Goal: Communication & Community: Answer question/provide support

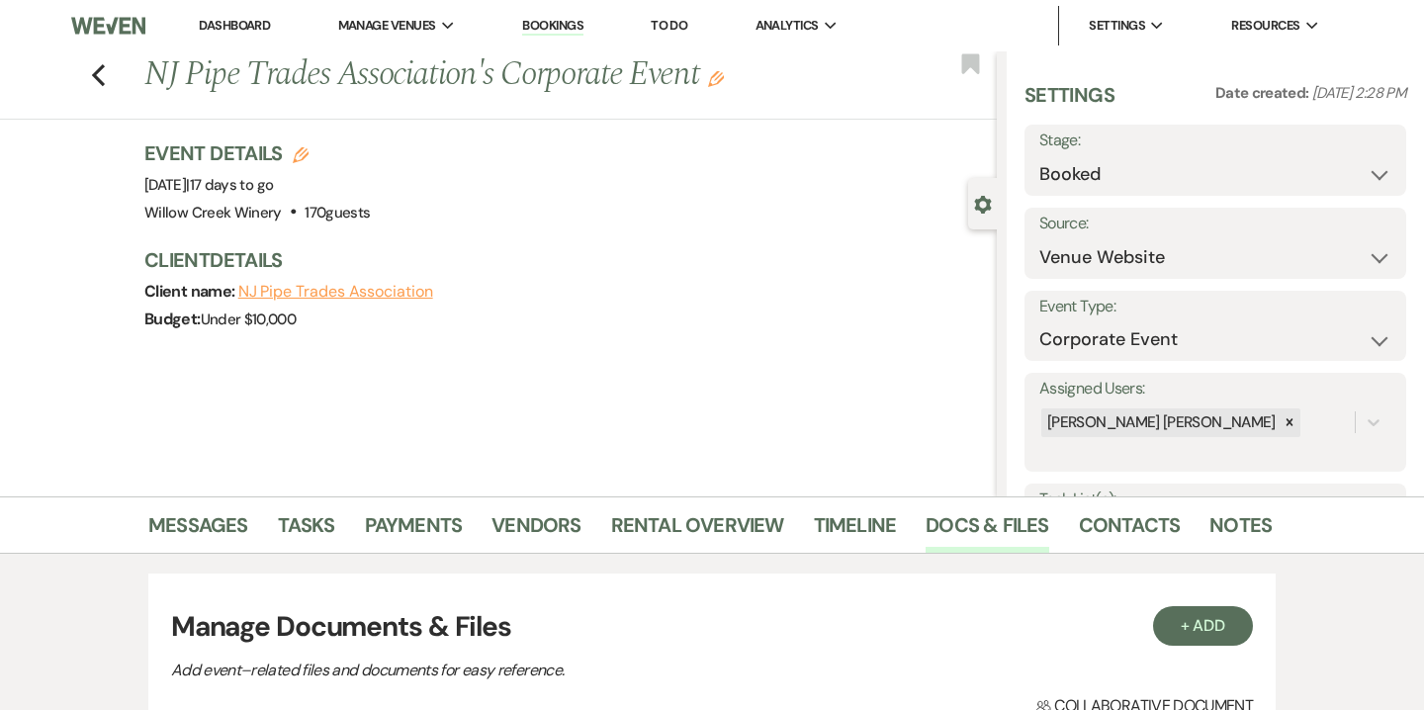
select select "5"
select select "9"
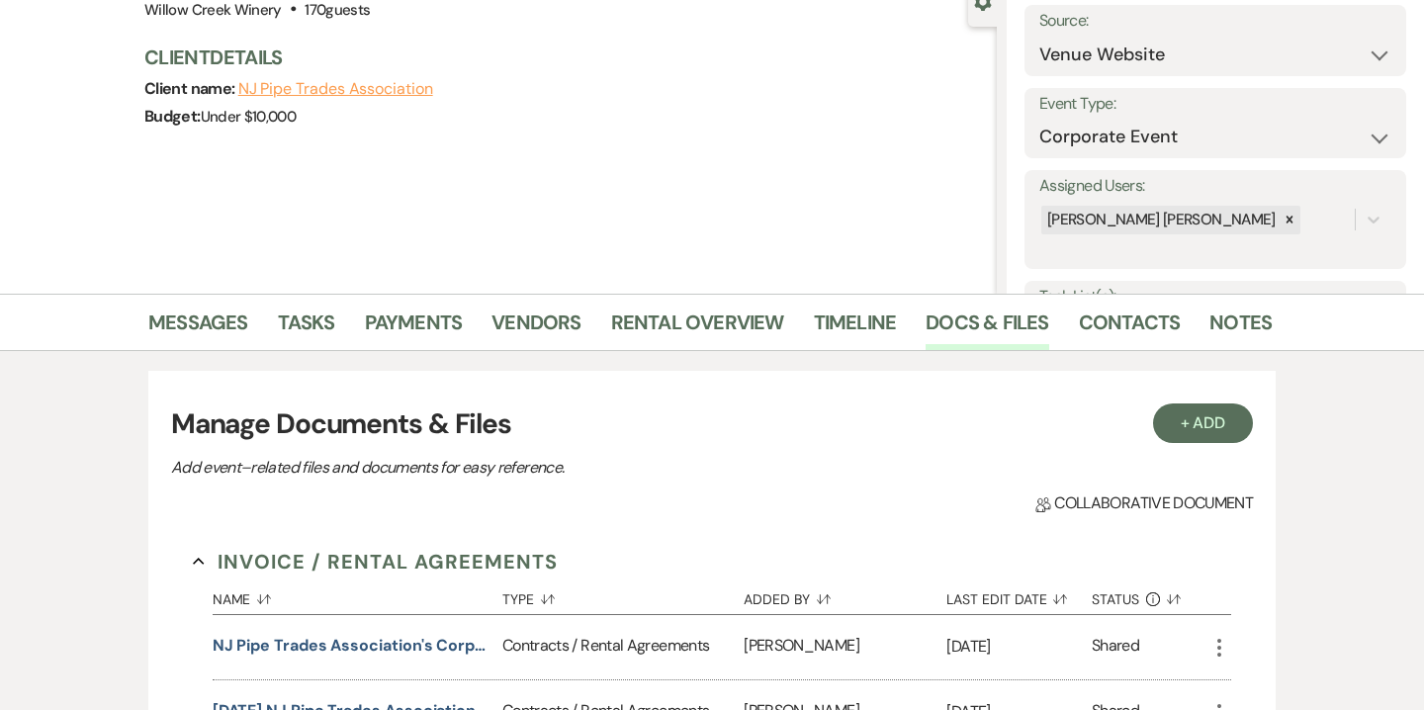
scroll to position [213, 0]
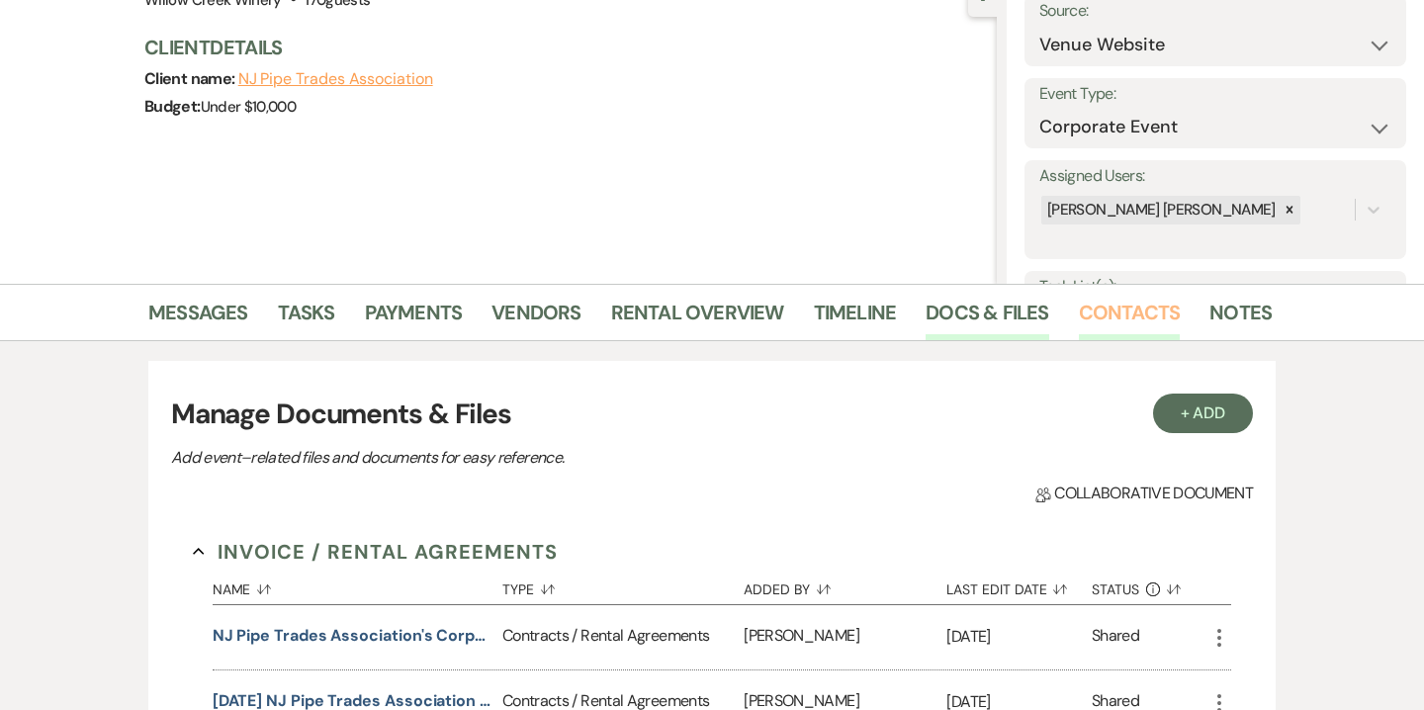
click at [1122, 311] on link "Contacts" at bounding box center [1130, 319] width 102 height 44
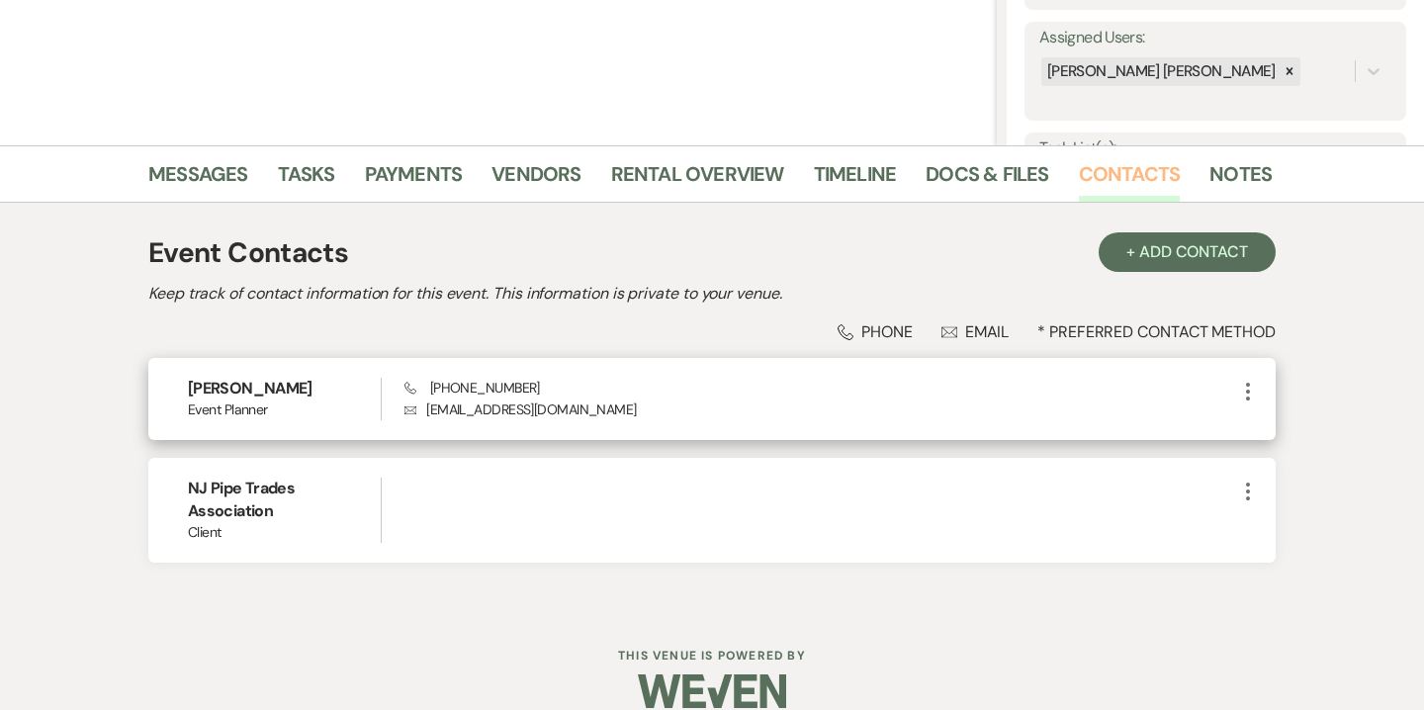
scroll to position [361, 0]
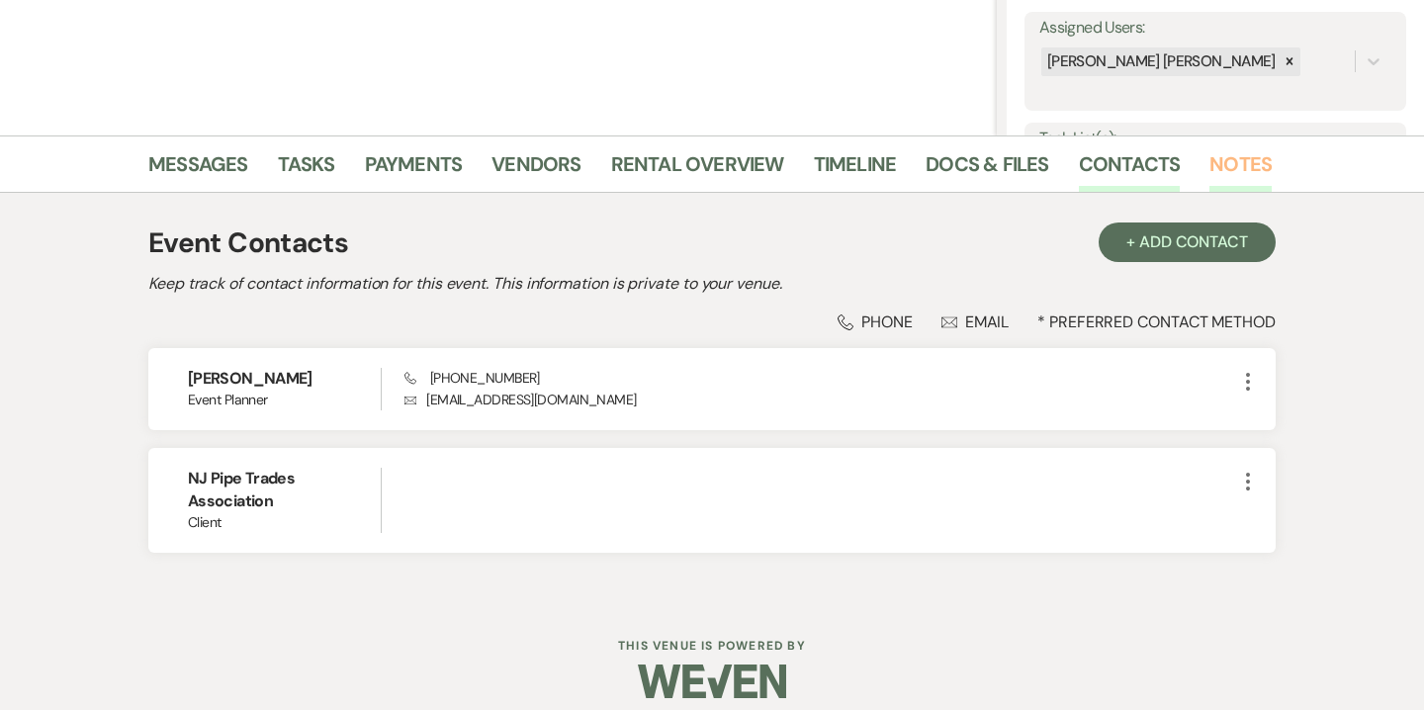
click at [1215, 171] on link "Notes" at bounding box center [1240, 170] width 62 height 44
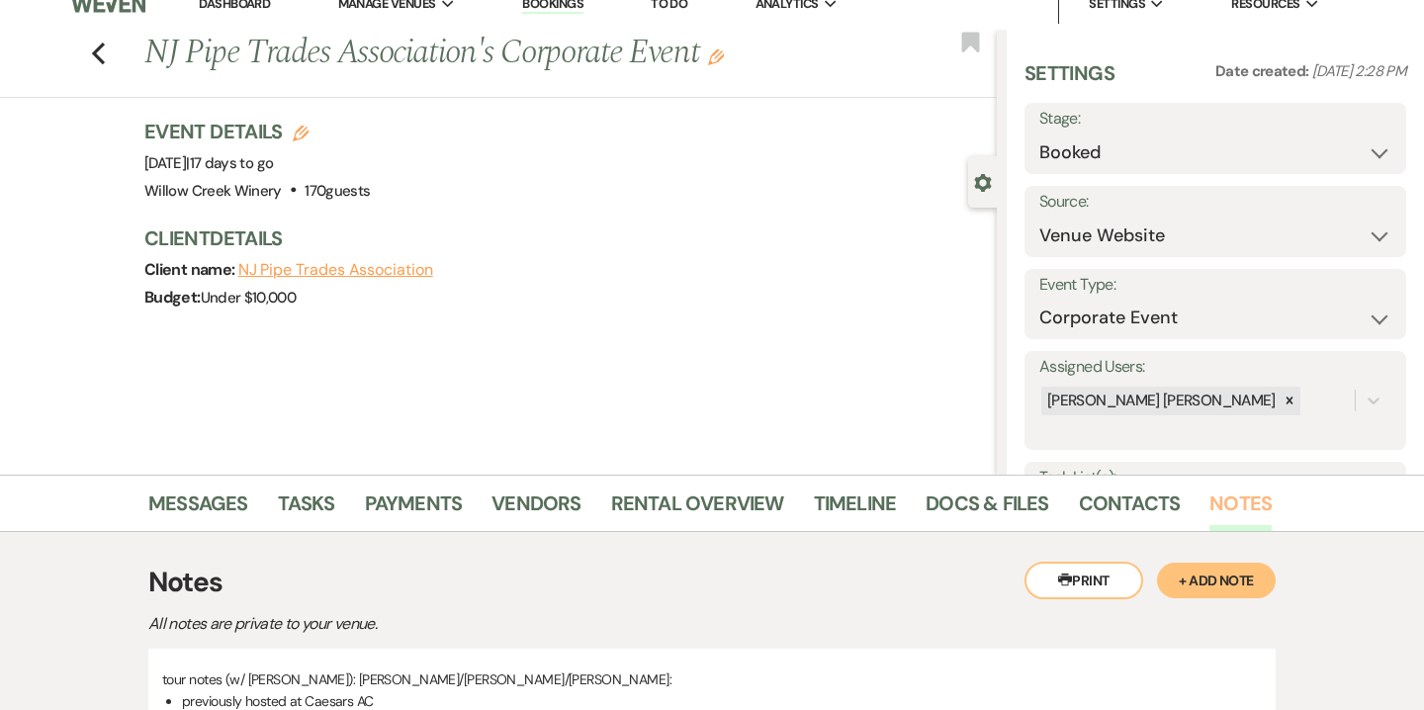
scroll to position [7, 0]
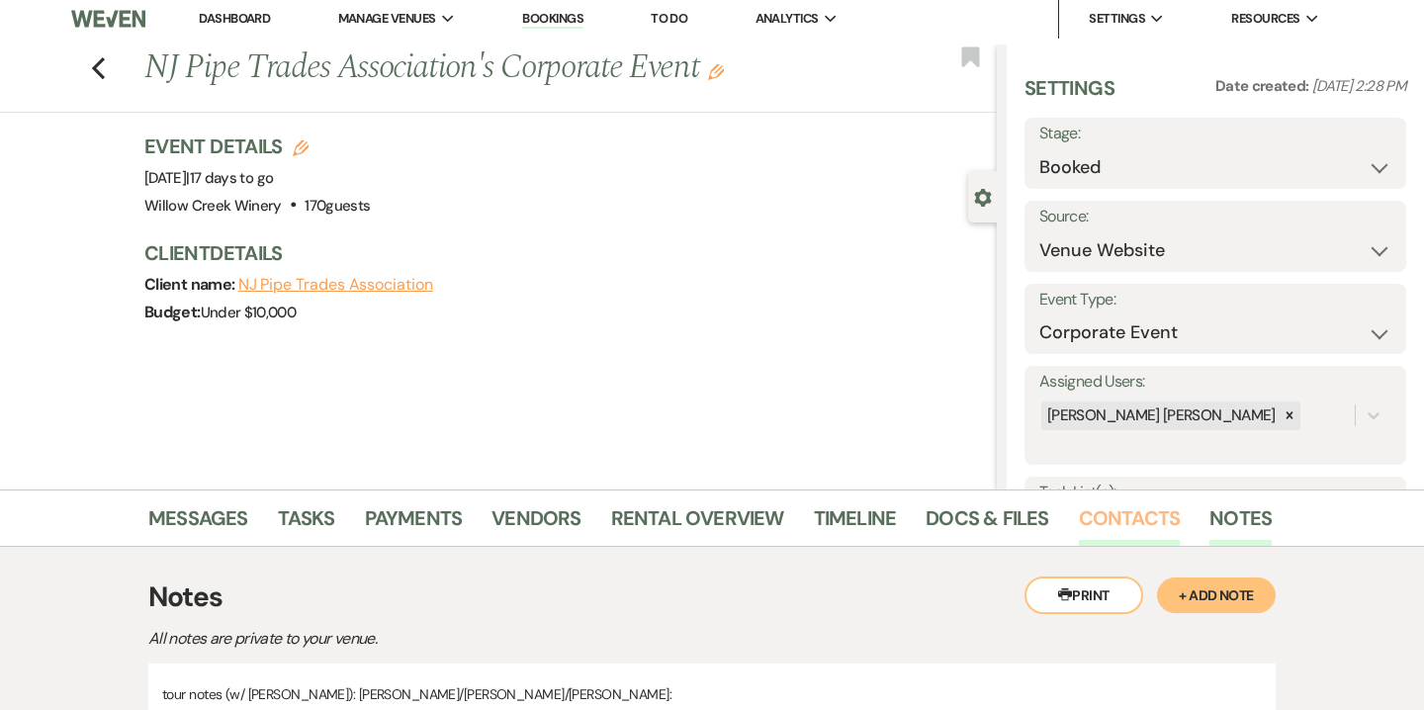
click at [1112, 537] on link "Contacts" at bounding box center [1130, 524] width 102 height 44
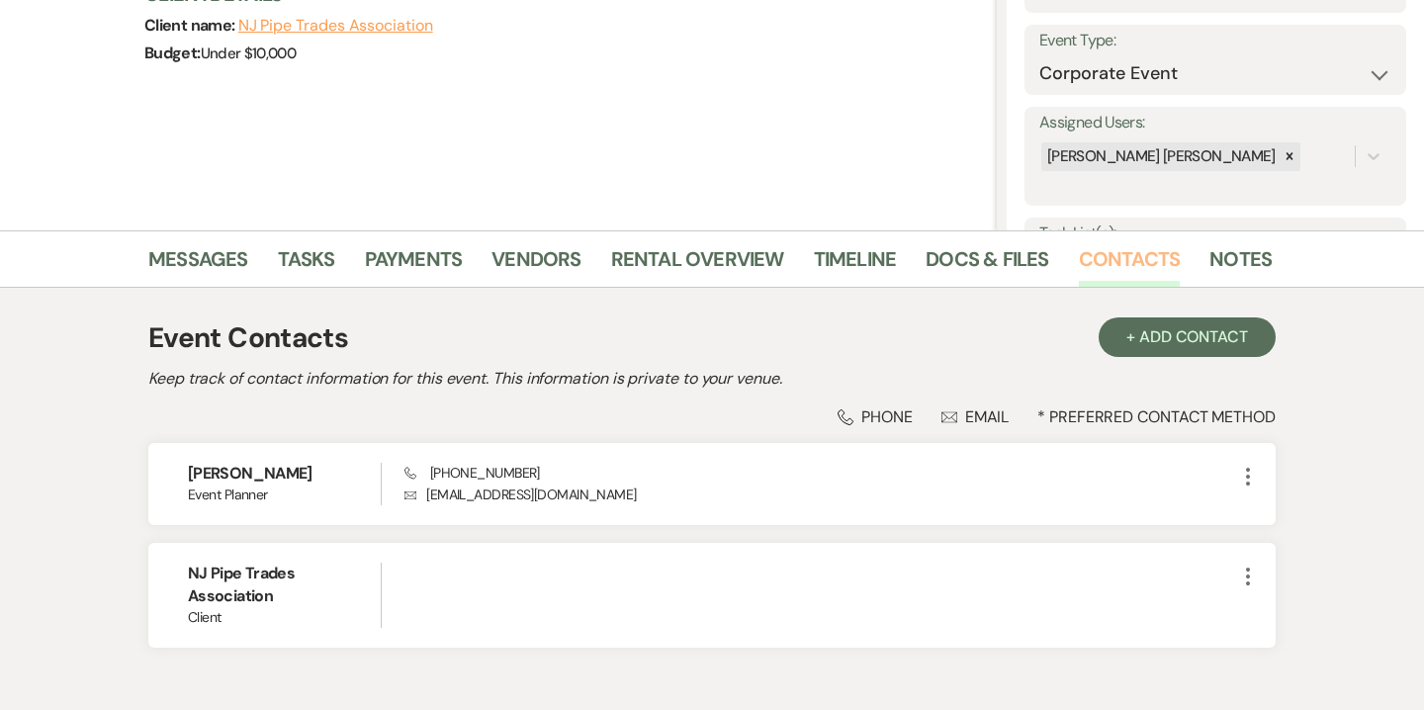
scroll to position [379, 0]
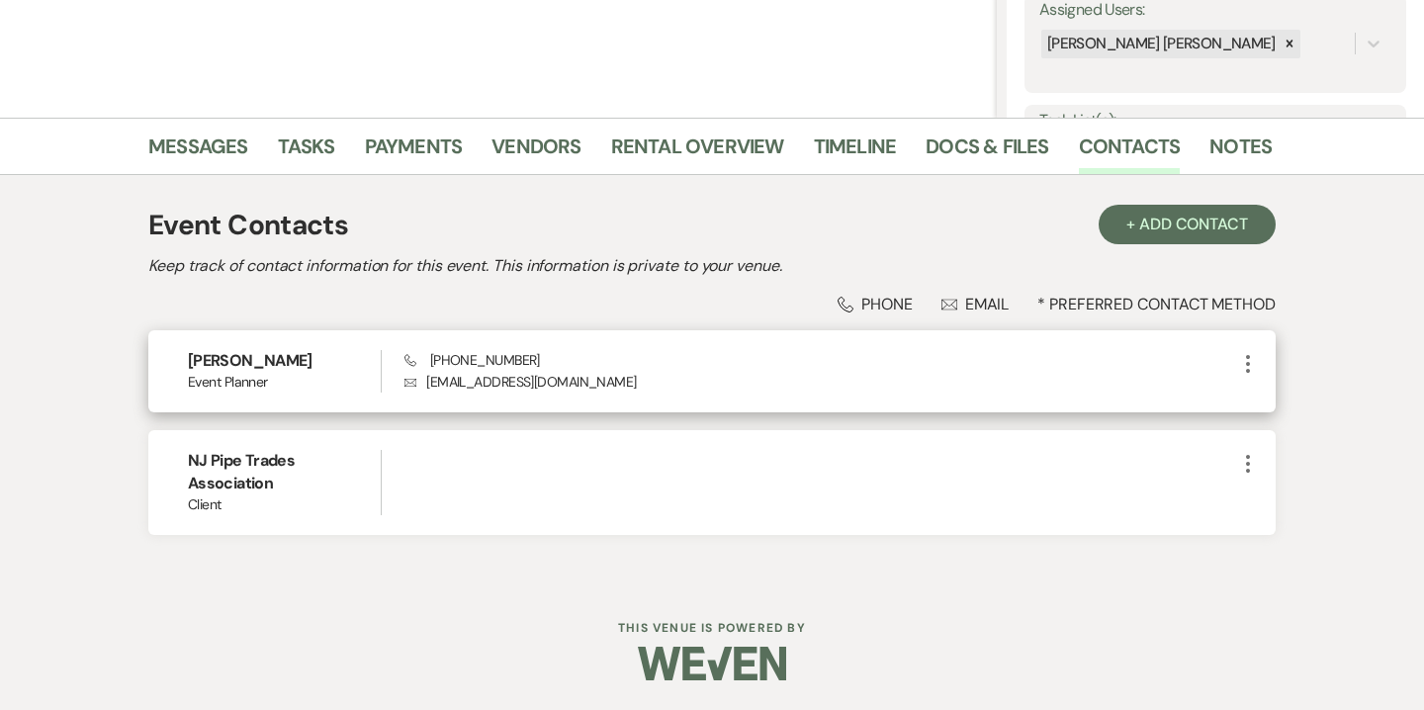
click at [1256, 361] on icon "More" at bounding box center [1248, 364] width 24 height 24
click at [1295, 403] on button "Pencil Edit" at bounding box center [1295, 403] width 118 height 34
select select "2"
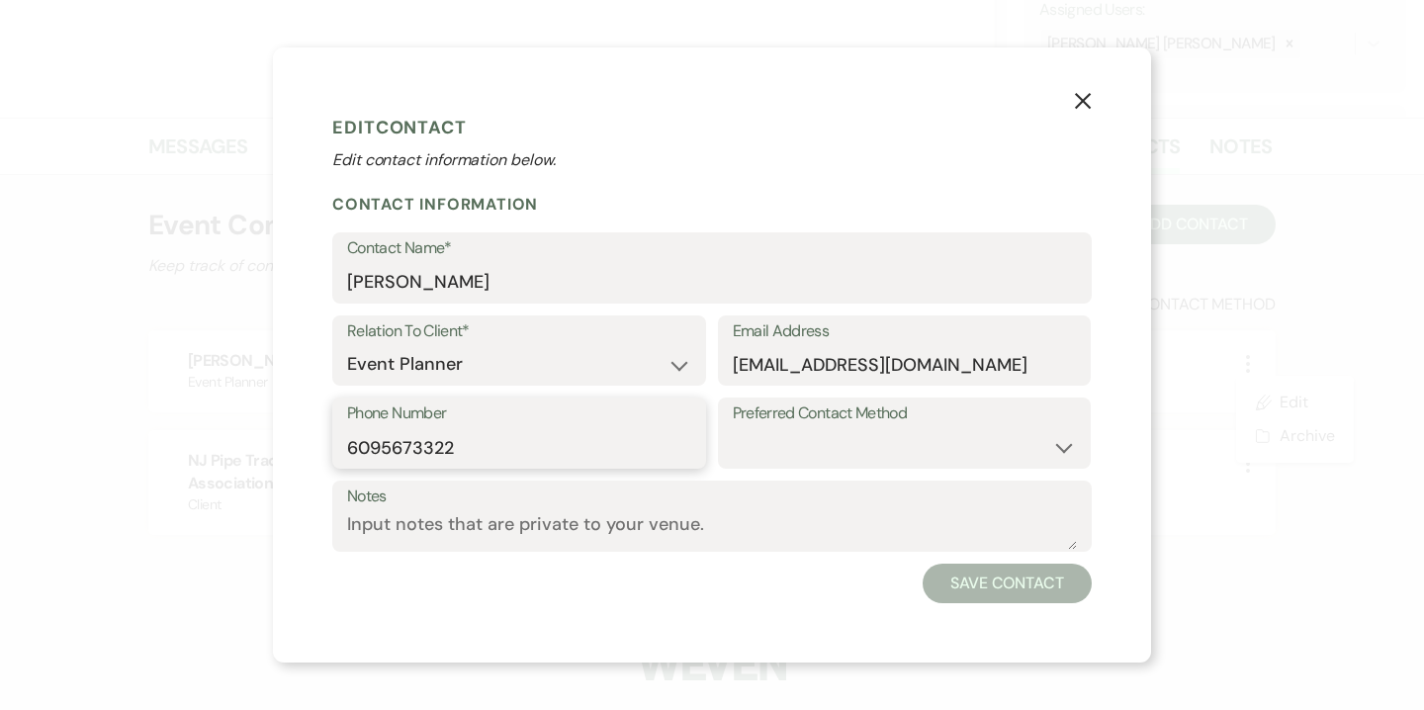
click at [438, 429] on input "6095673322" at bounding box center [519, 447] width 344 height 39
type textarea "6095673322"
paste input "856-264-3591"
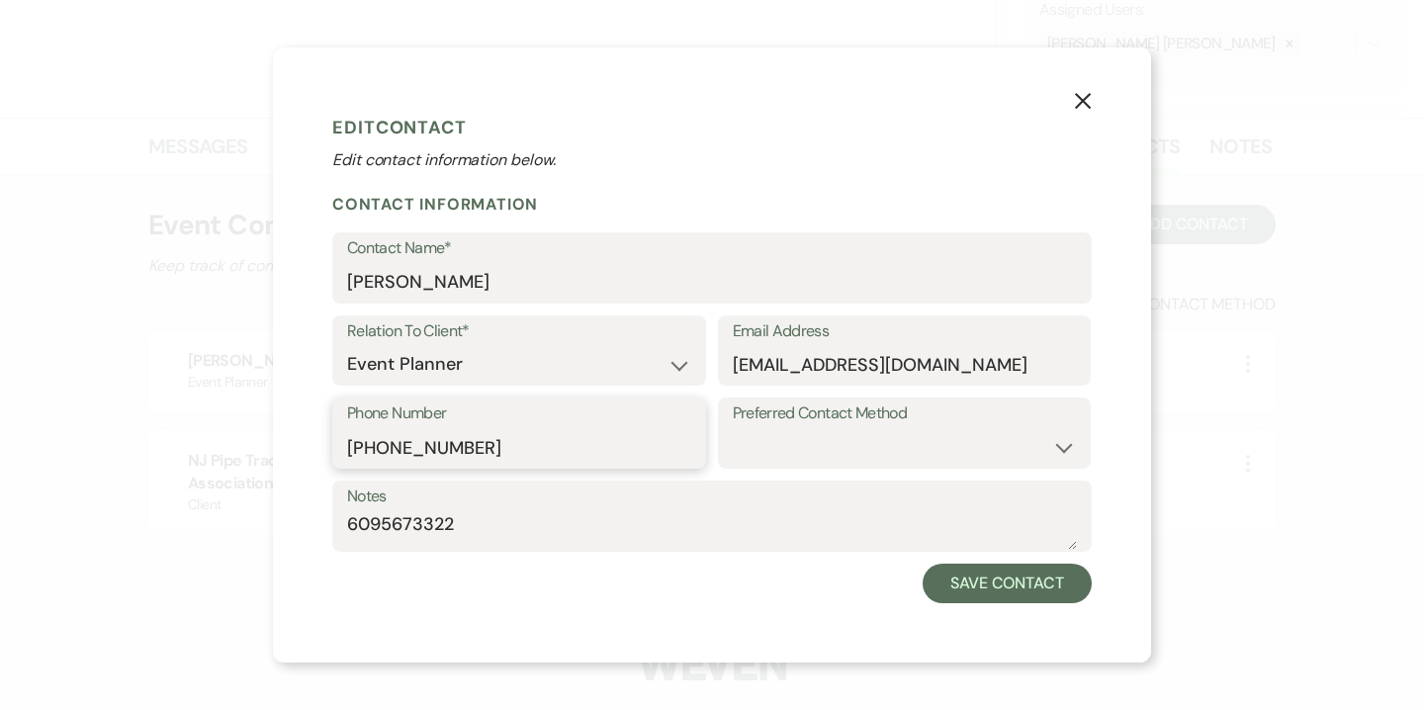
type input "856-264-3591"
click at [438, 535] on textarea "6095673322" at bounding box center [712, 530] width 730 height 39
click at [1046, 597] on button "Save Contact" at bounding box center [1007, 584] width 169 height 40
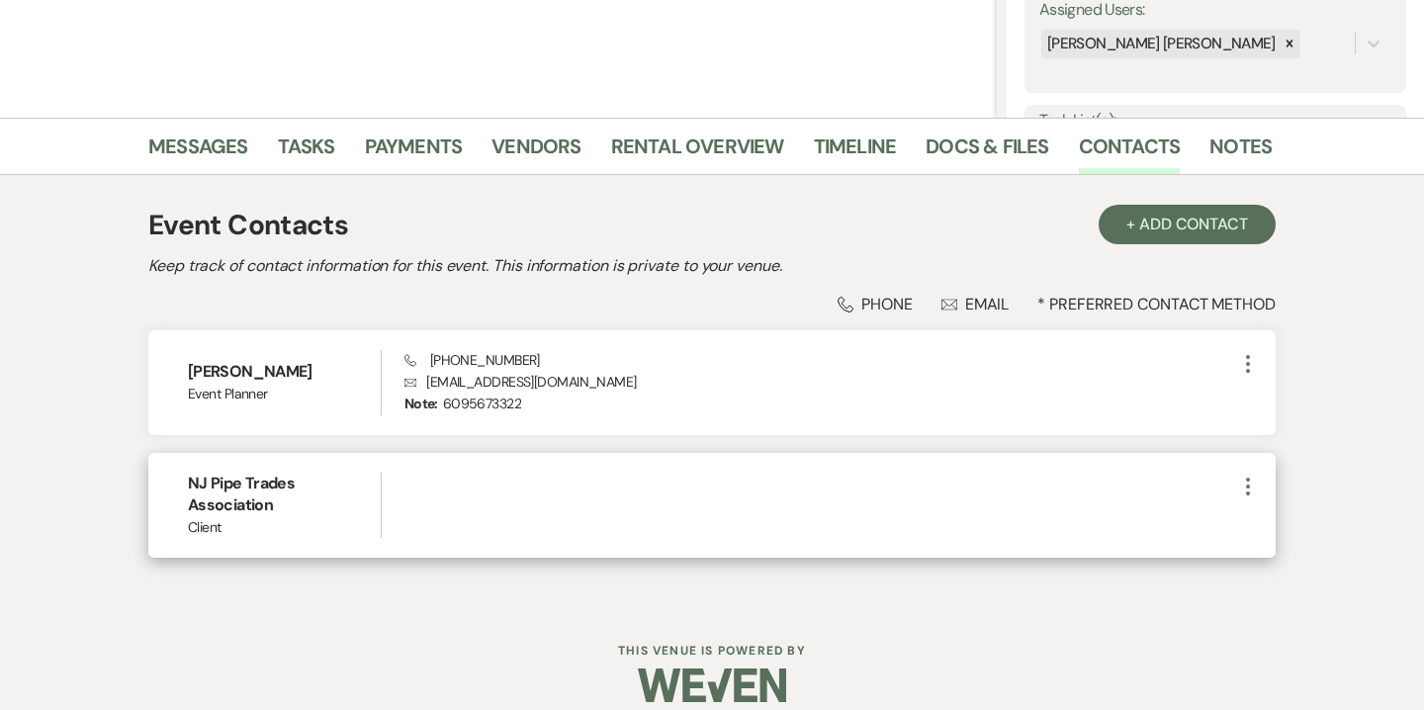
click at [1246, 486] on use "button" at bounding box center [1248, 487] width 4 height 18
click at [1287, 526] on button "Pencil Edit" at bounding box center [1295, 525] width 118 height 34
select select "1"
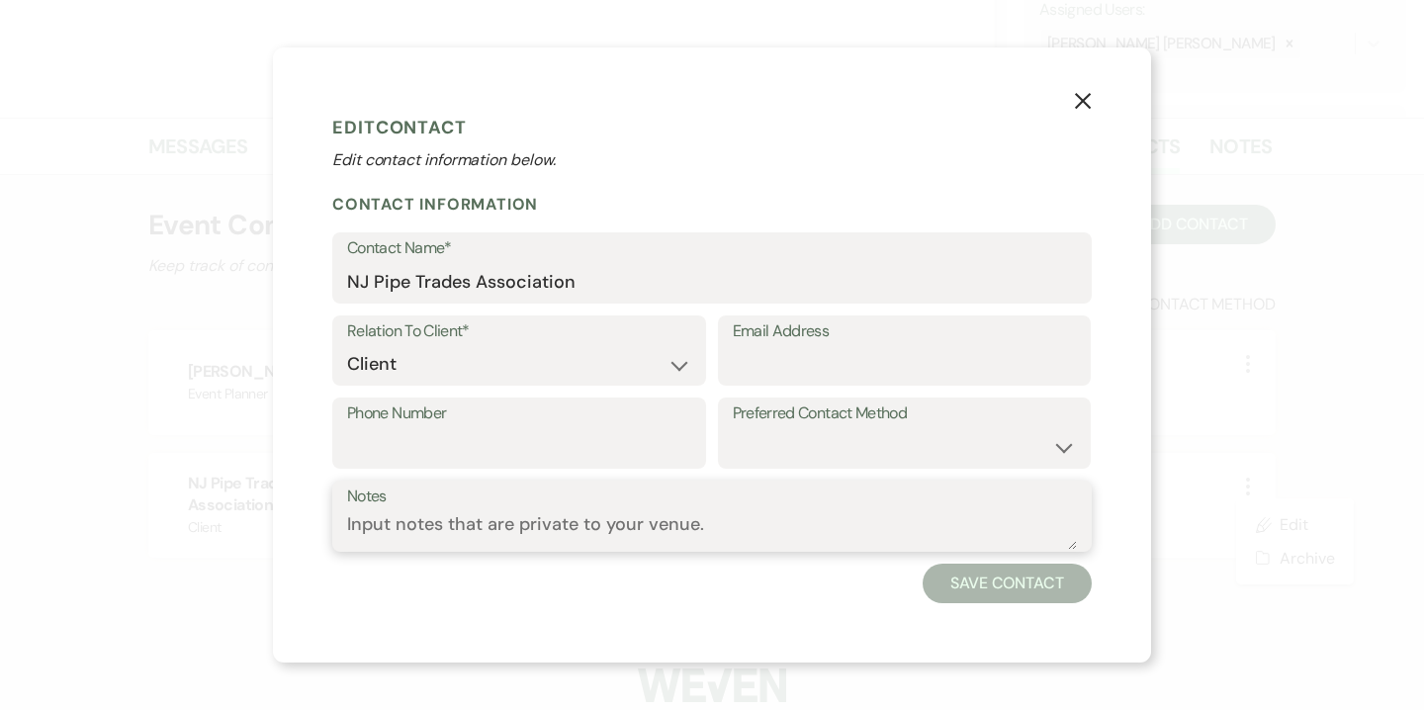
drag, startPoint x: 475, startPoint y: 519, endPoint x: 475, endPoint y: 499, distance: 19.8
click at [475, 501] on div "Notes" at bounding box center [711, 516] width 759 height 71
click at [484, 429] on input "Phone Number" at bounding box center [519, 447] width 344 height 39
paste input "6095673322"
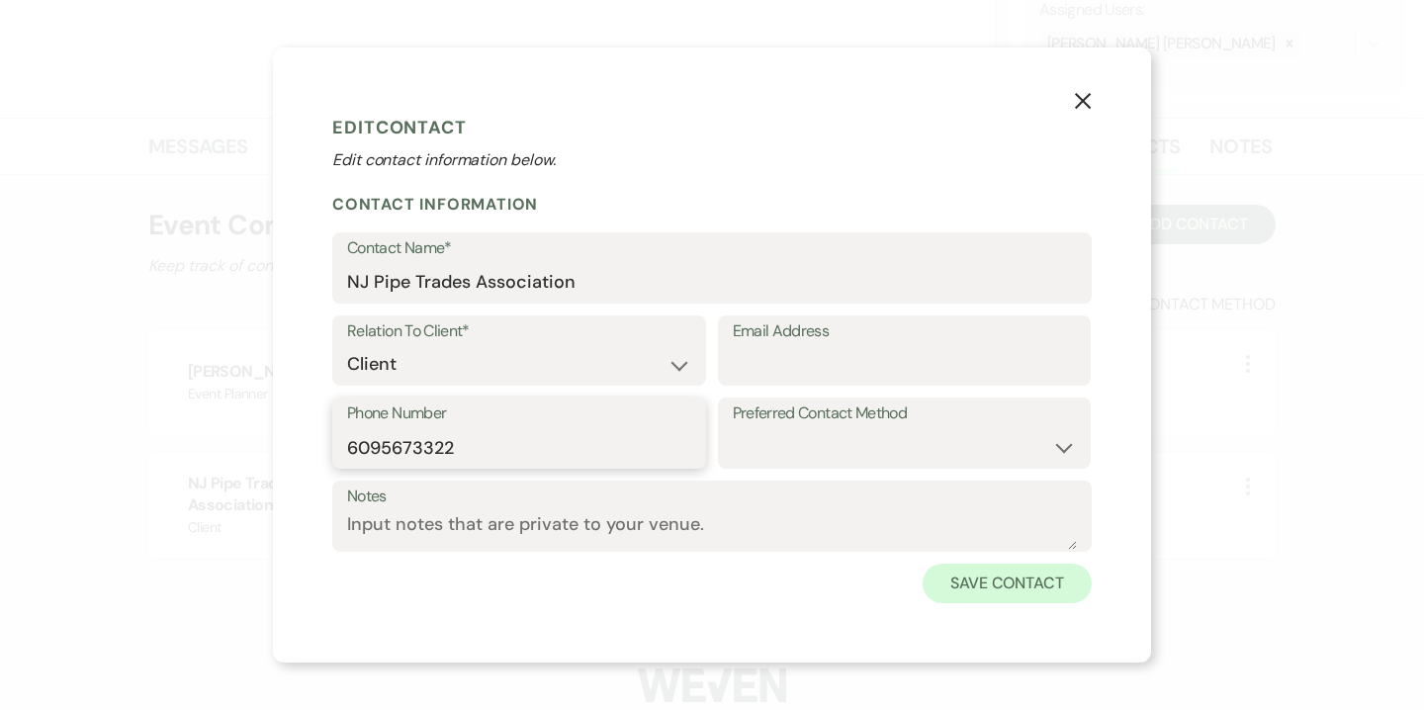
type input "6095673322"
click at [1045, 581] on button "Save Contact" at bounding box center [1007, 584] width 169 height 40
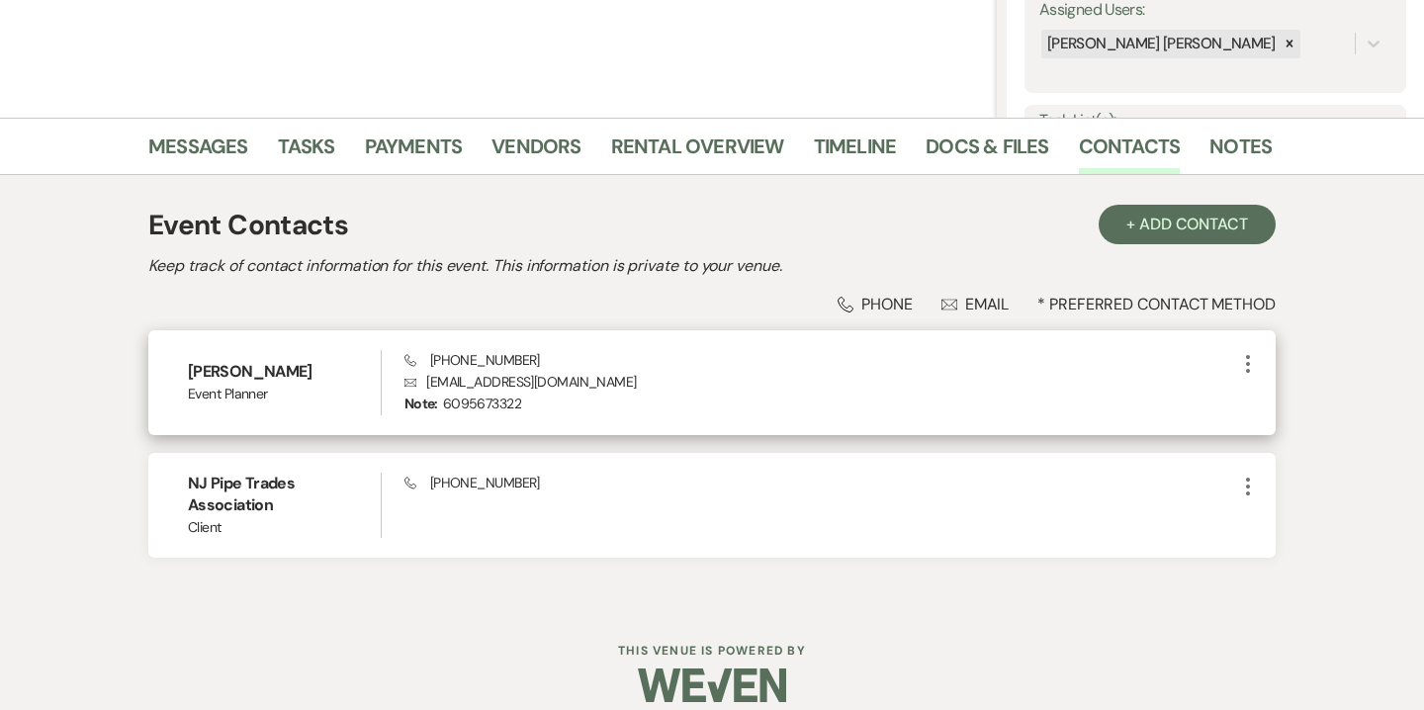
click at [1237, 356] on icon "More" at bounding box center [1248, 364] width 24 height 24
click at [1290, 409] on button "Pencil Edit" at bounding box center [1295, 403] width 118 height 34
select select "2"
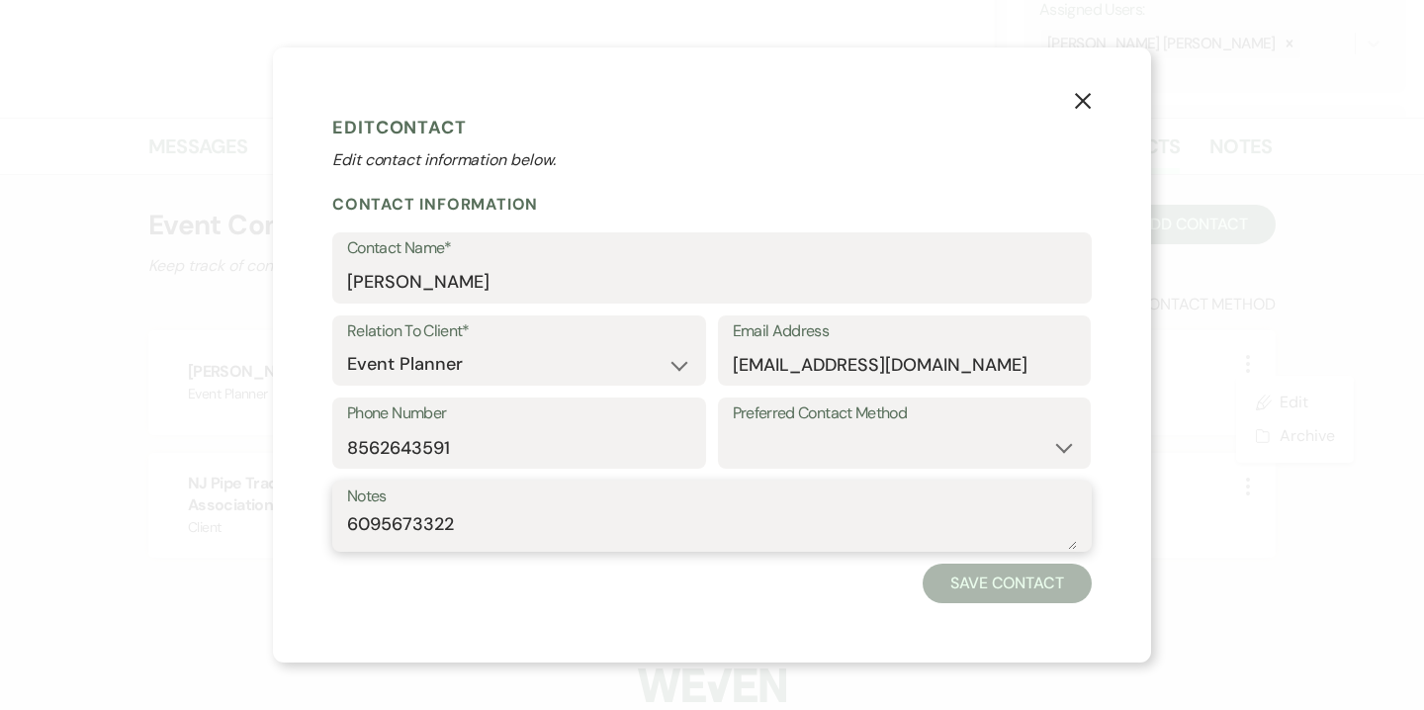
click at [419, 521] on textarea "6095673322" at bounding box center [712, 530] width 730 height 39
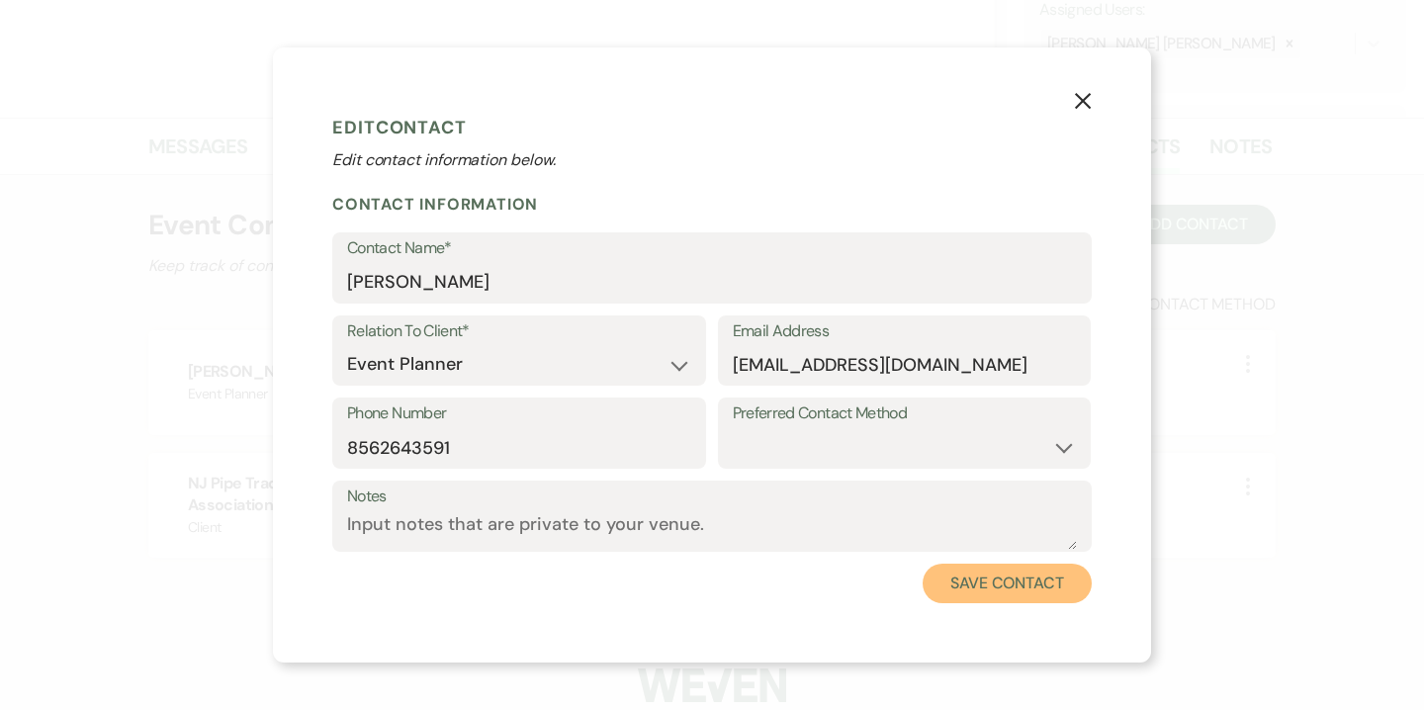
click at [939, 591] on button "Save Contact" at bounding box center [1007, 584] width 169 height 40
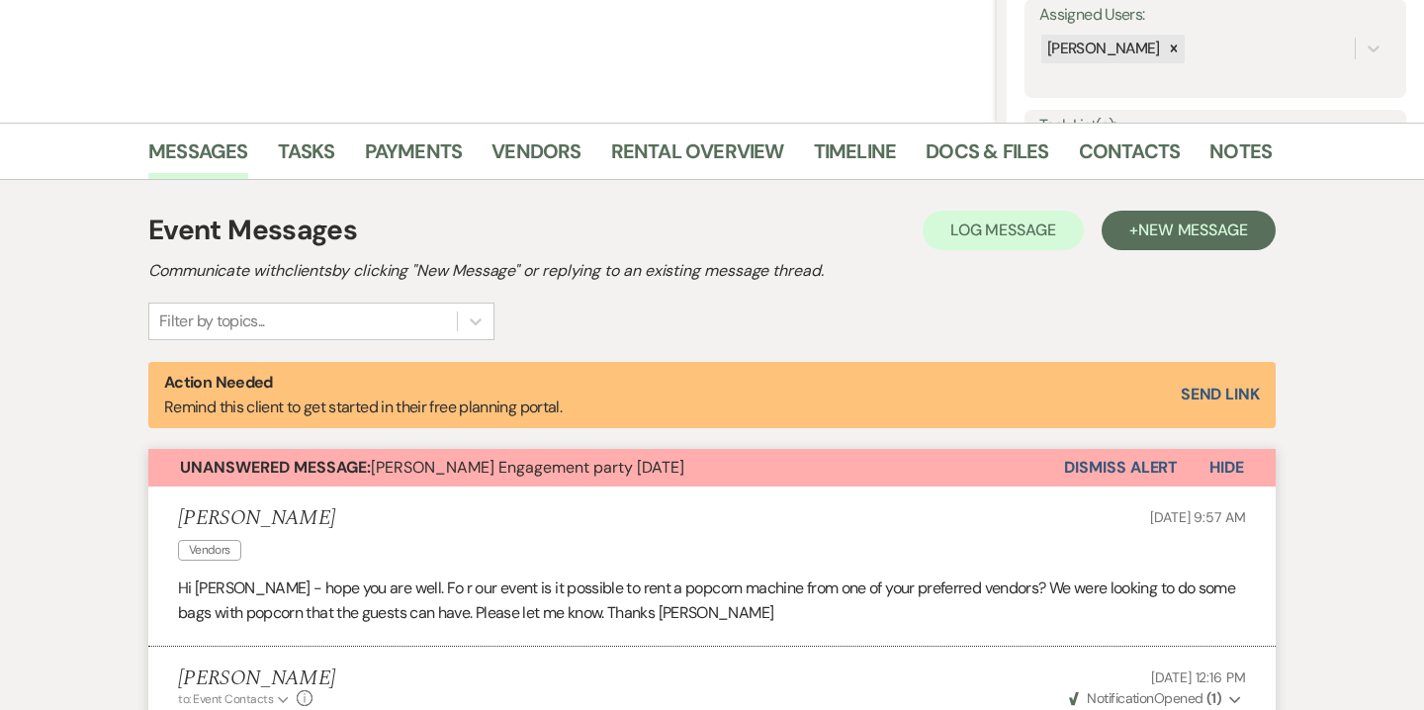
scroll to position [323, 0]
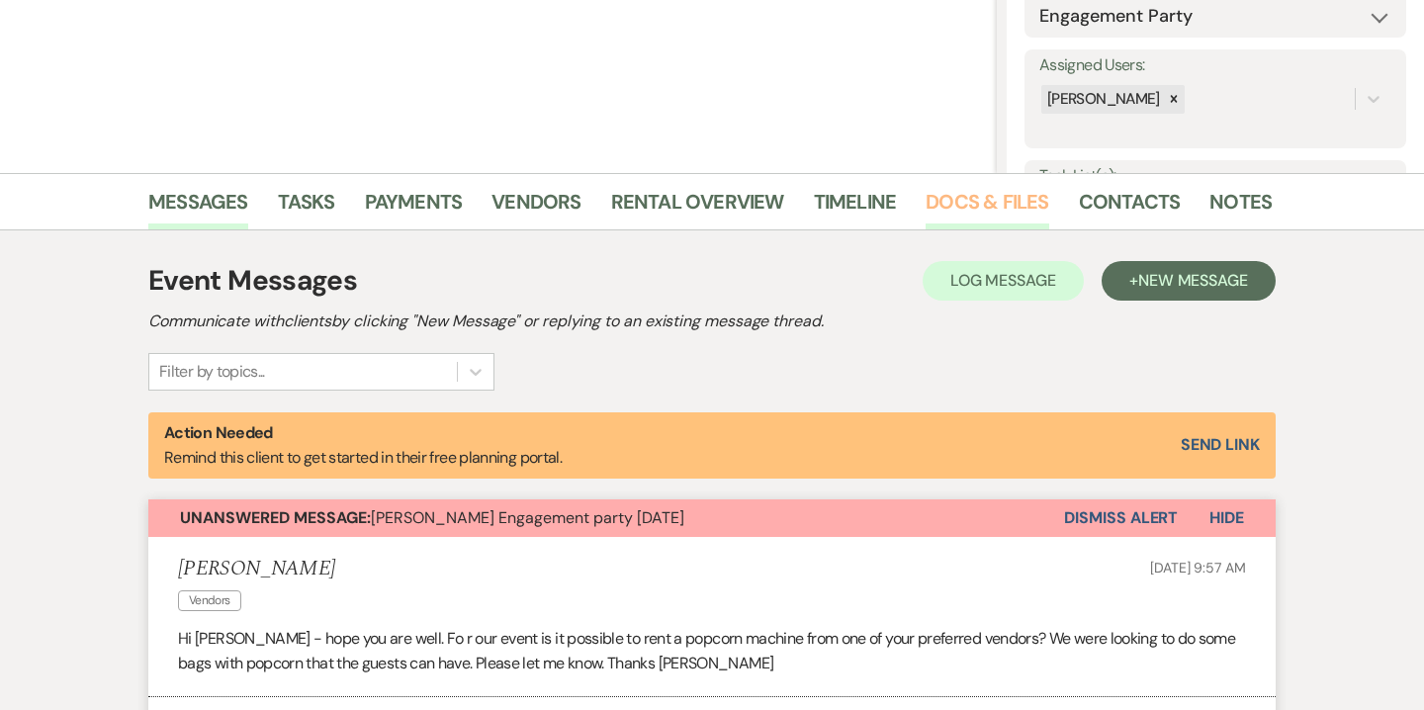
click at [954, 208] on link "Docs & Files" at bounding box center [987, 208] width 123 height 44
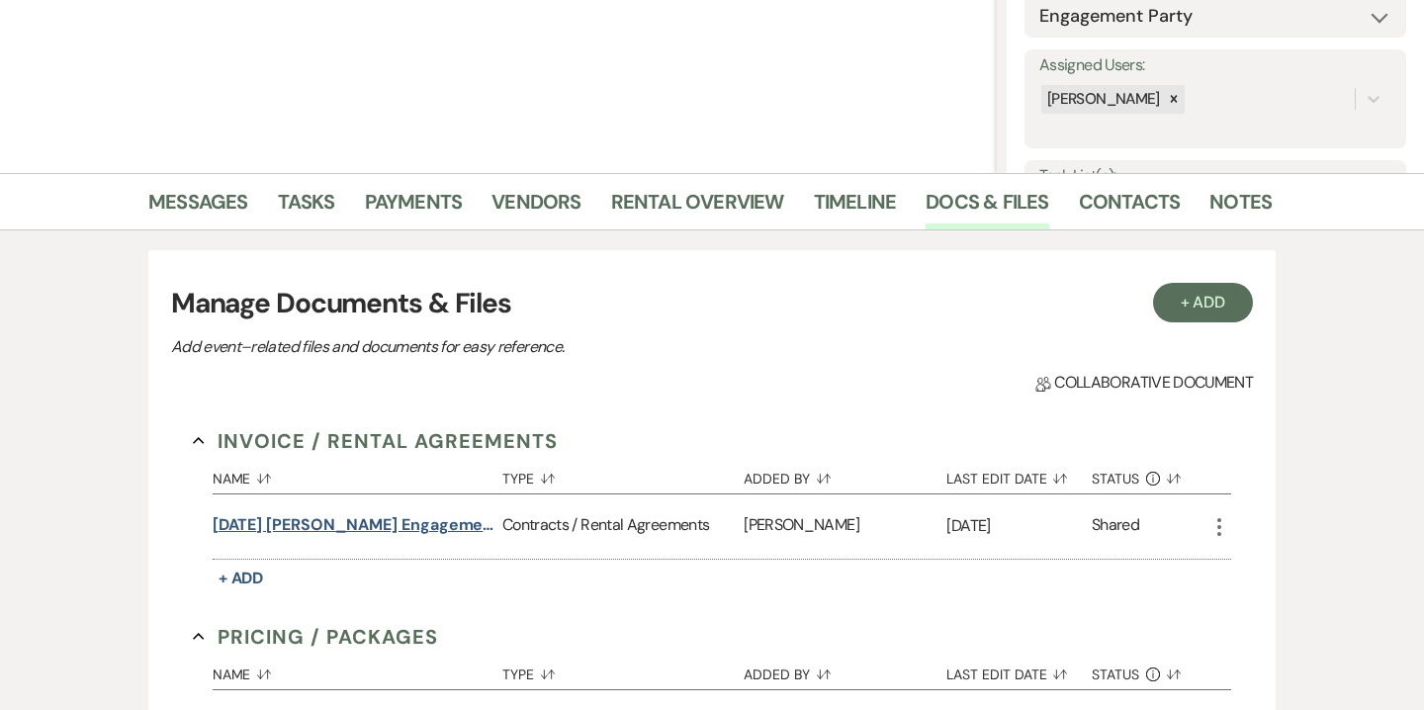
click at [409, 526] on button "10.25.25 Bartusek Engagement Party Contract" at bounding box center [354, 525] width 282 height 24
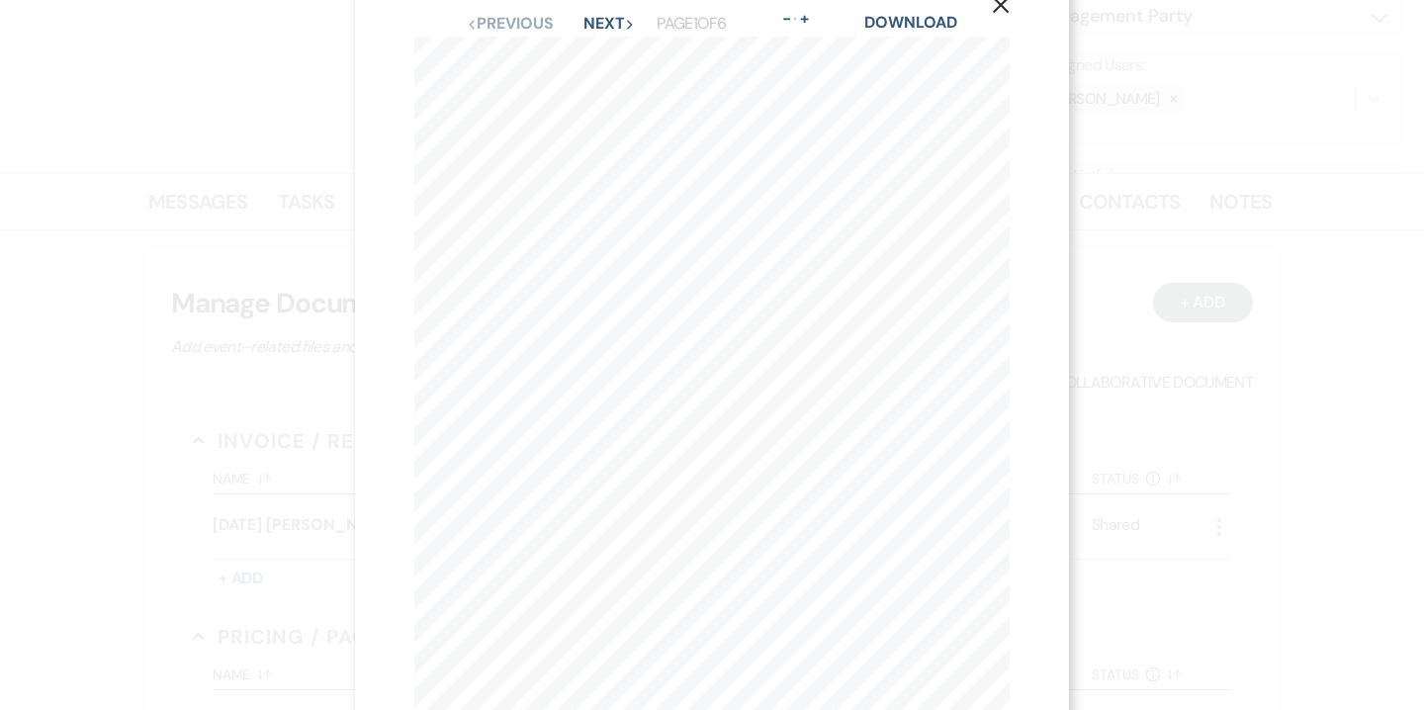
scroll to position [9, 0]
click at [602, 71] on button "Next Next" at bounding box center [608, 63] width 51 height 16
click at [608, 73] on button "Next Next" at bounding box center [607, 72] width 51 height 16
click at [1002, 59] on icon "X" at bounding box center [1001, 53] width 18 height 18
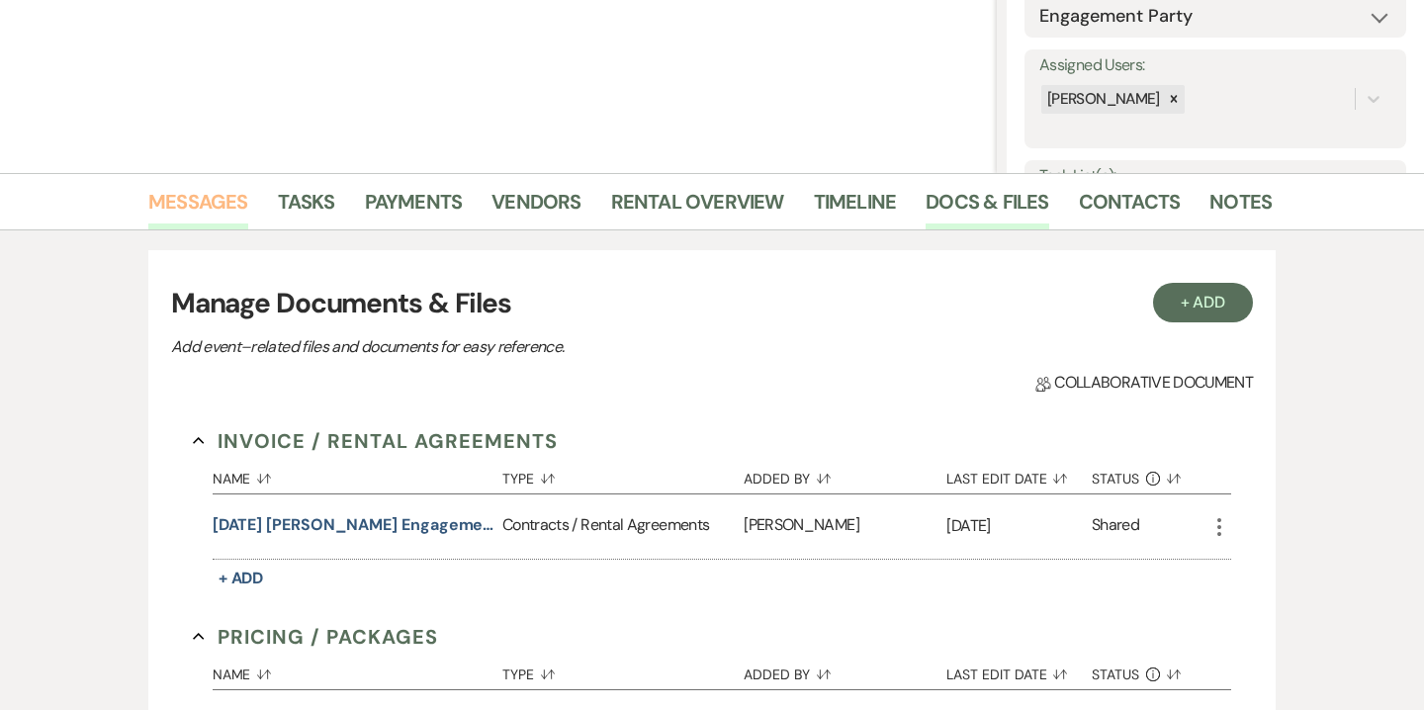
click at [230, 213] on link "Messages" at bounding box center [198, 208] width 100 height 44
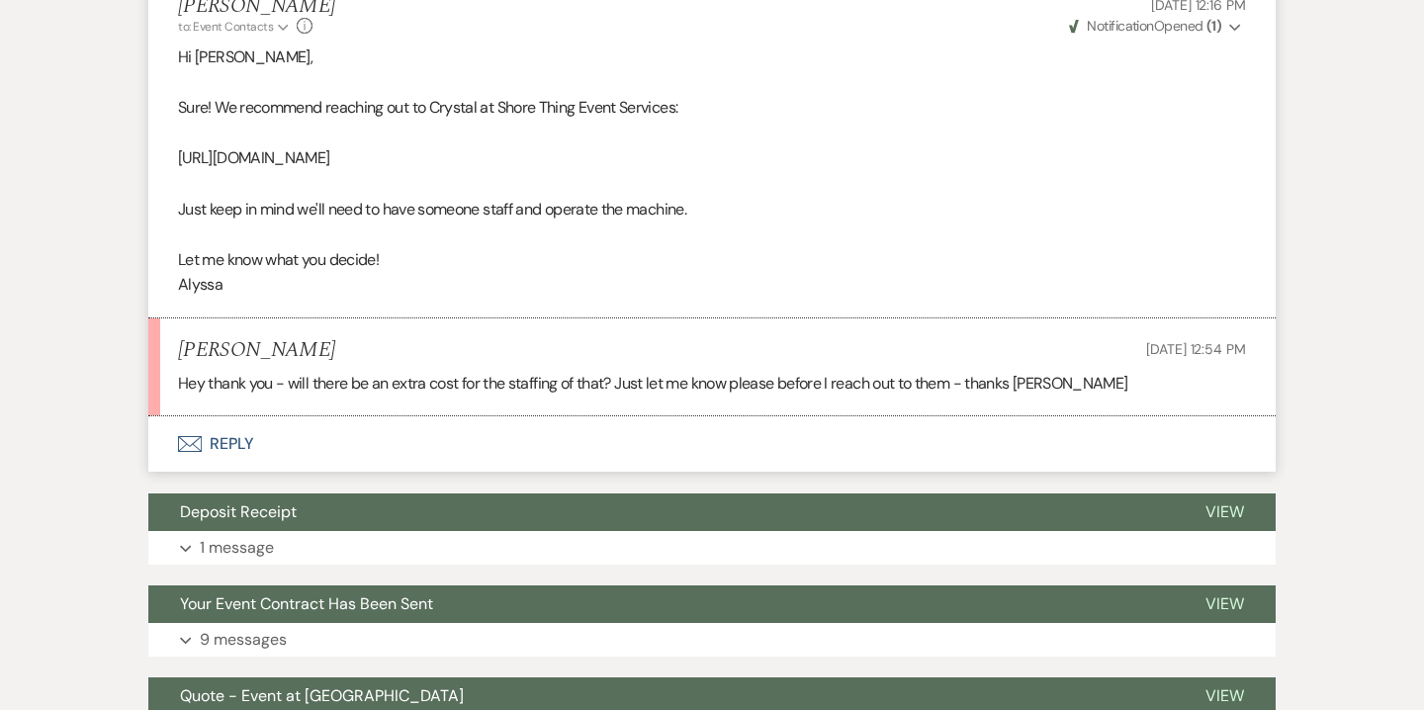
scroll to position [1058, 0]
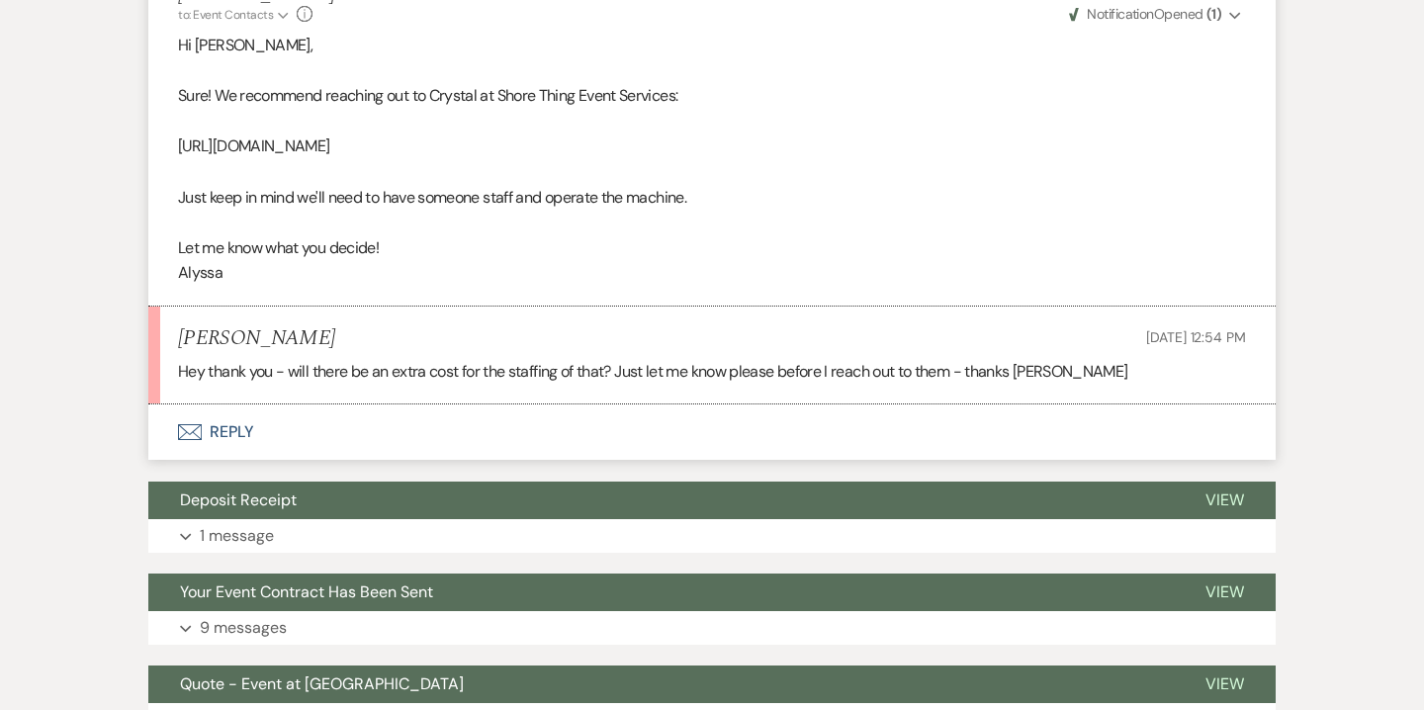
click at [246, 428] on button "Envelope Reply" at bounding box center [711, 431] width 1127 height 55
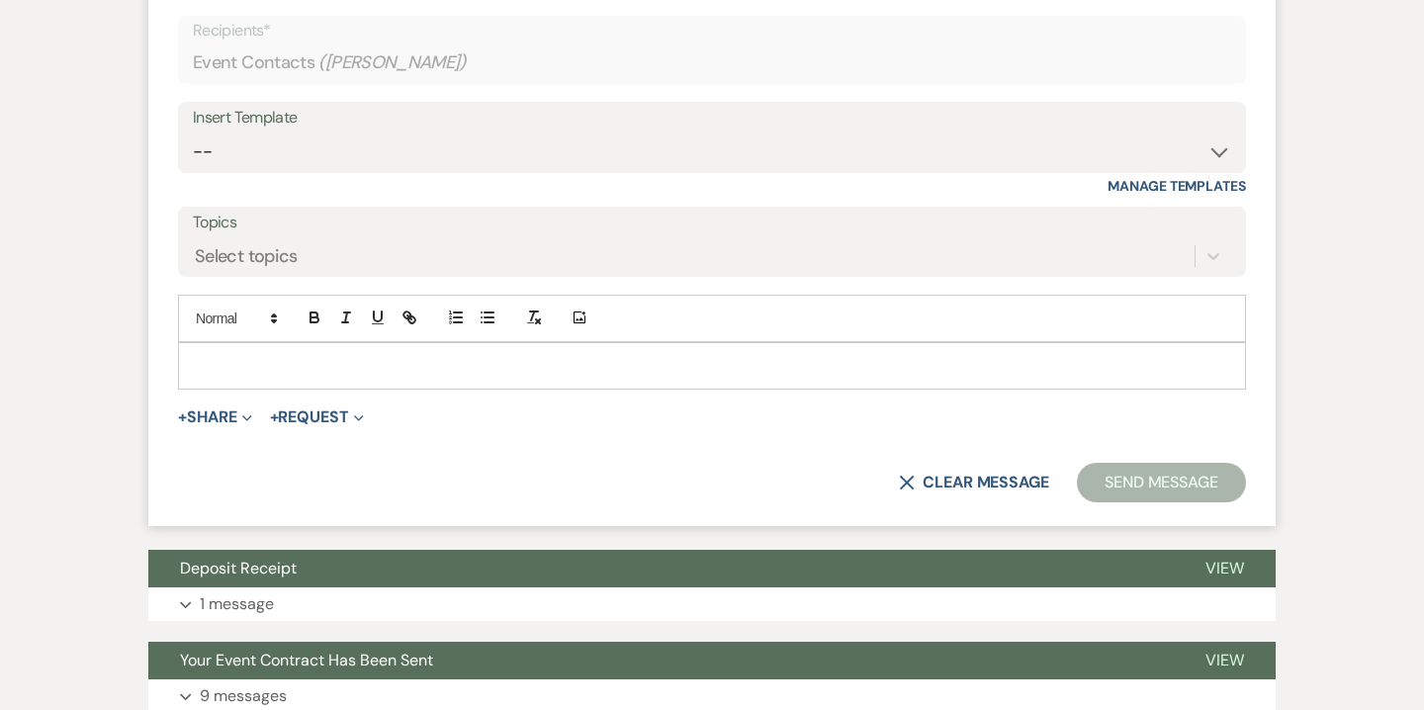
scroll to position [1523, 0]
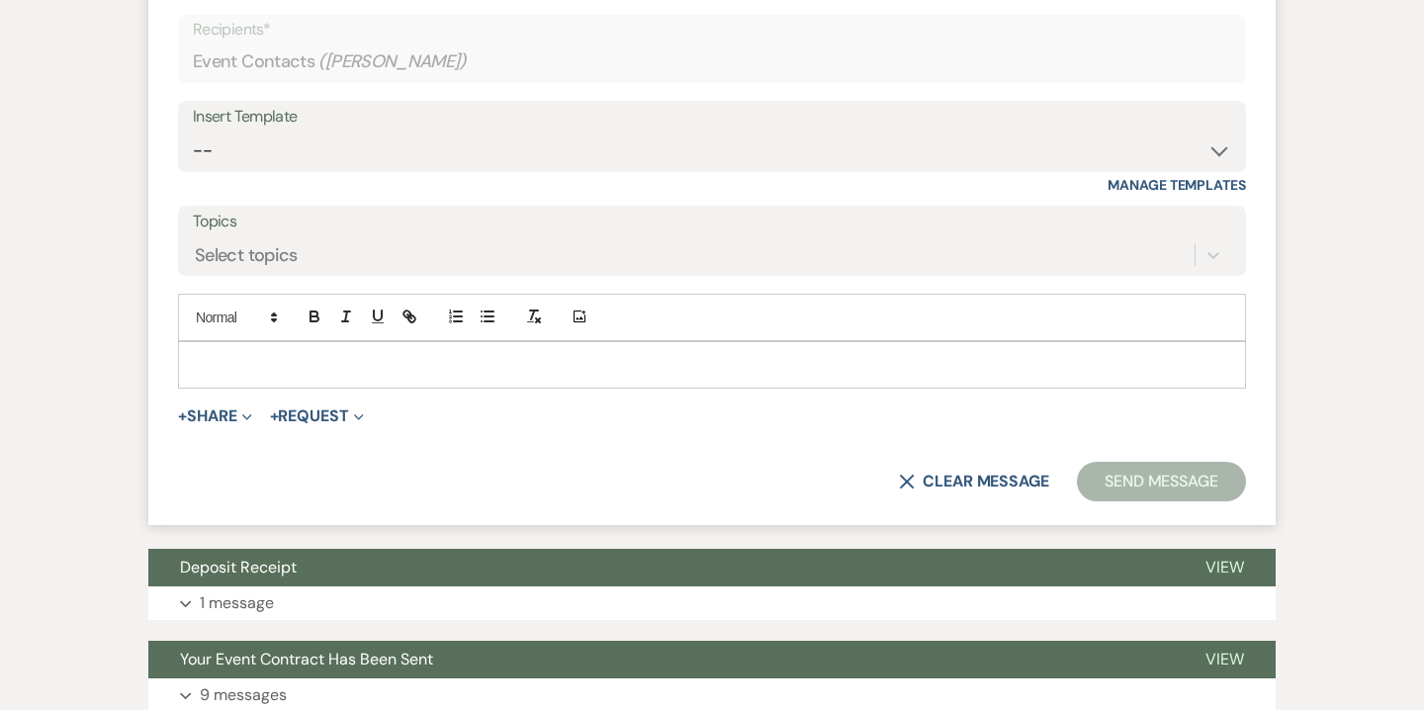
click at [486, 359] on p at bounding box center [712, 365] width 1036 height 22
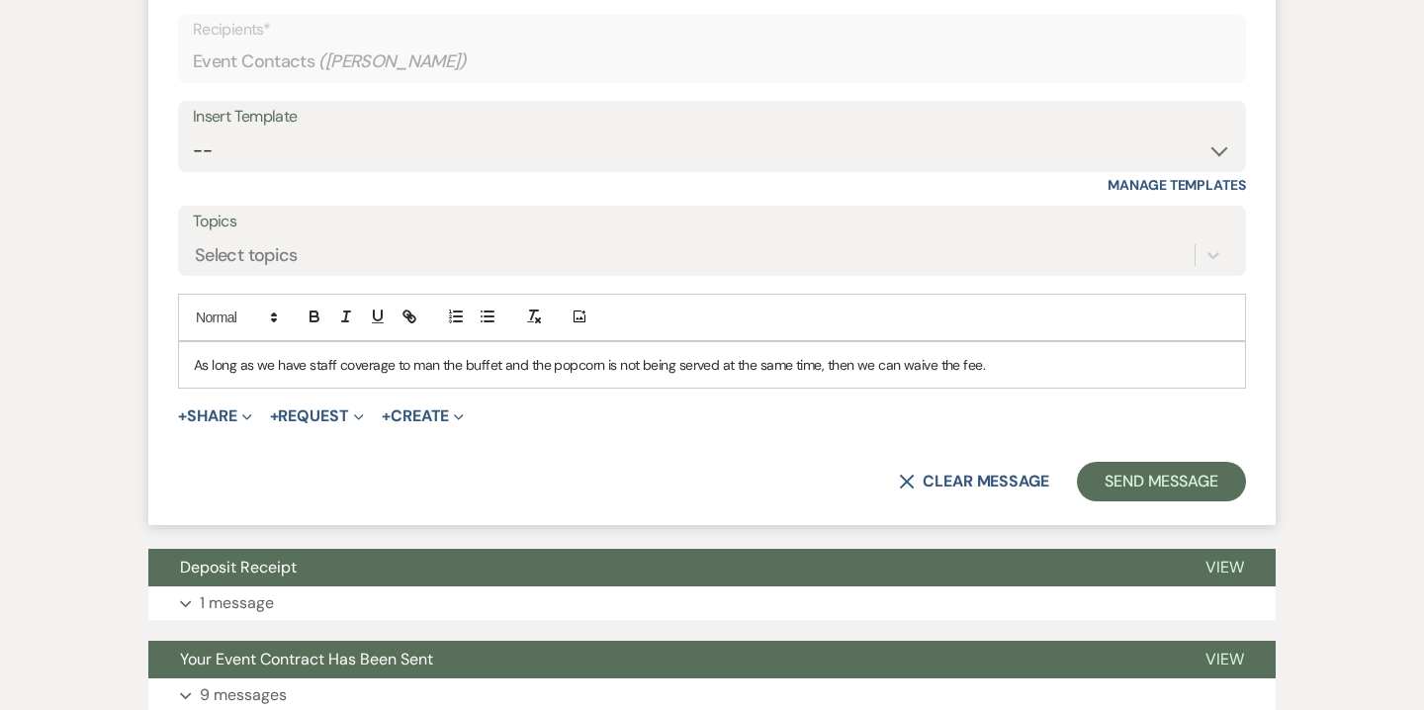
click at [491, 363] on p "As long as we have staff coverage to man the buffet and the popcorn is not bein…" at bounding box center [712, 365] width 1036 height 22
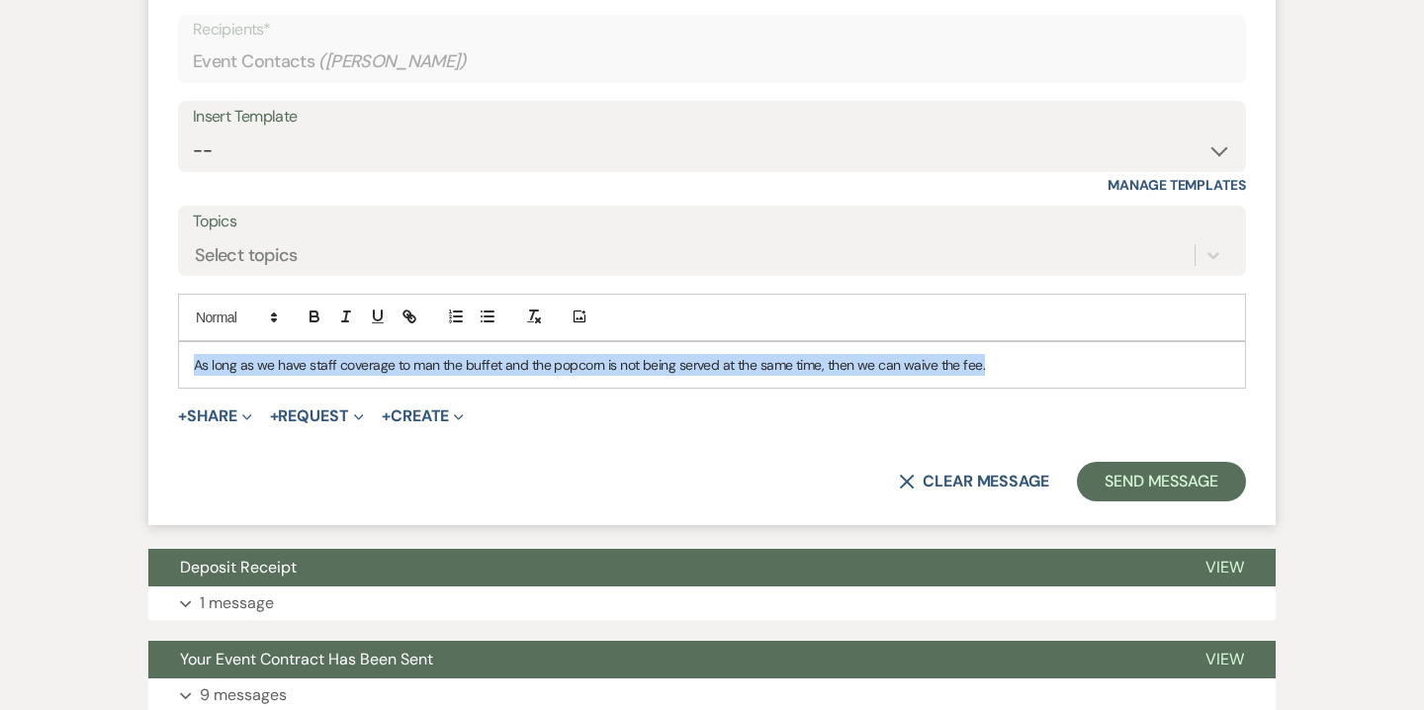
click at [491, 363] on p "As long as we have staff coverage to man the buffet and the popcorn is not bein…" at bounding box center [712, 365] width 1036 height 22
copy p "As long as we have staff coverage to man the buffet and the popcorn is not bein…"
click at [703, 381] on div "As long as we have staff coverage to man the buffet and the popcorn is not bein…" at bounding box center [712, 364] width 1066 height 45
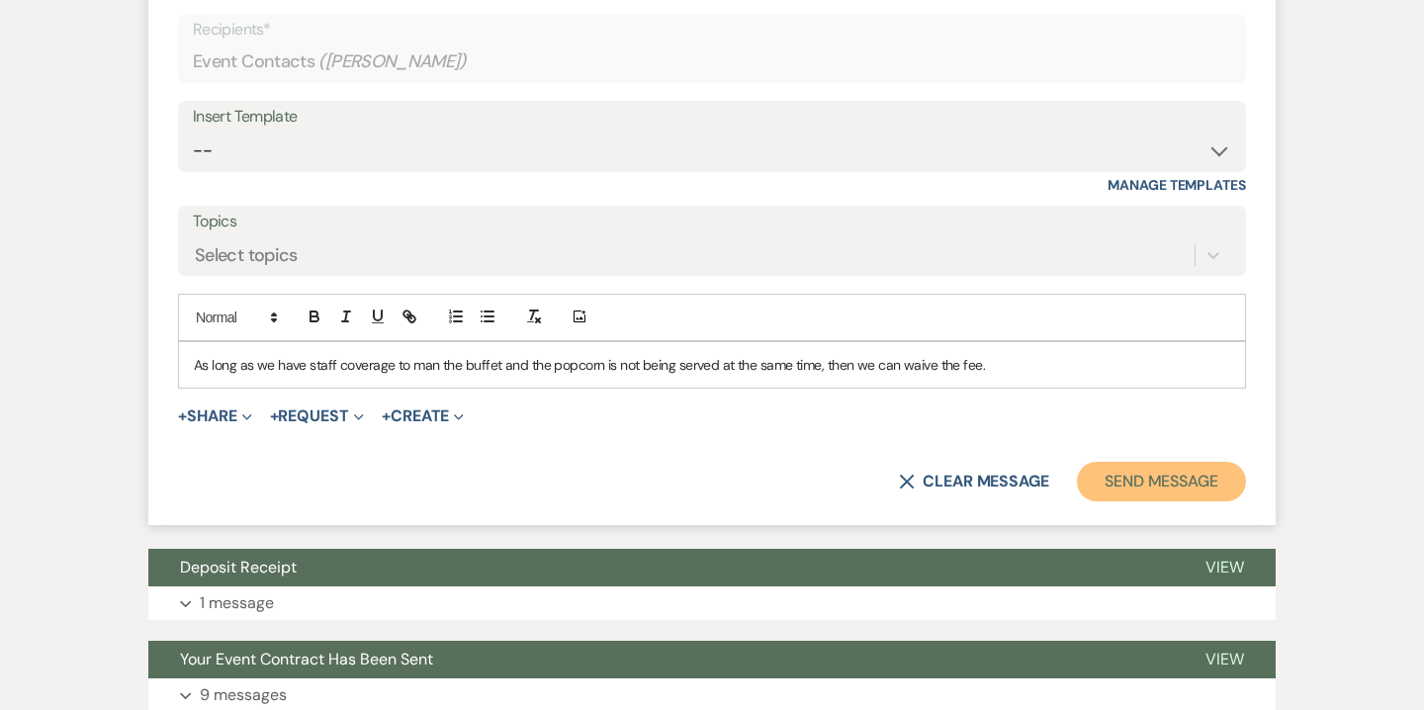
click at [1150, 480] on button "Send Message" at bounding box center [1161, 482] width 169 height 40
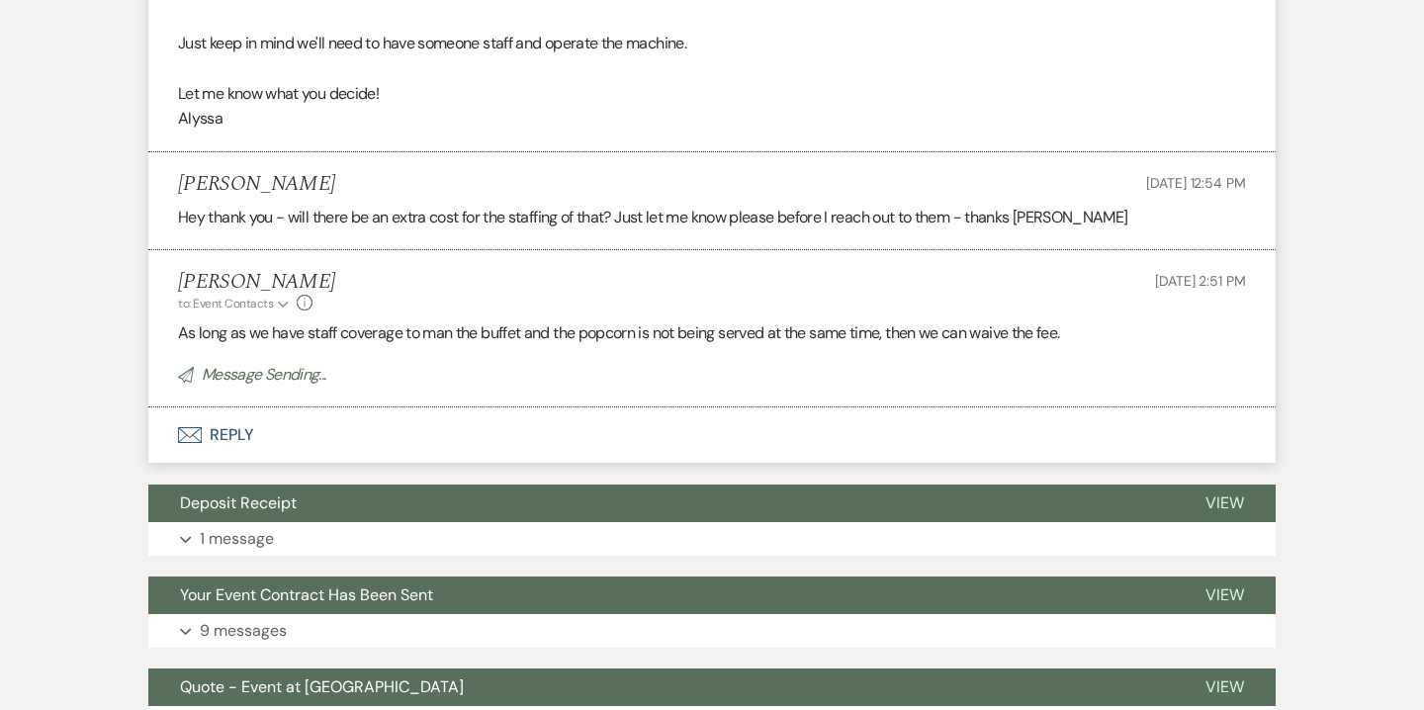
scroll to position [1160, 0]
